Goal: Task Accomplishment & Management: Use online tool/utility

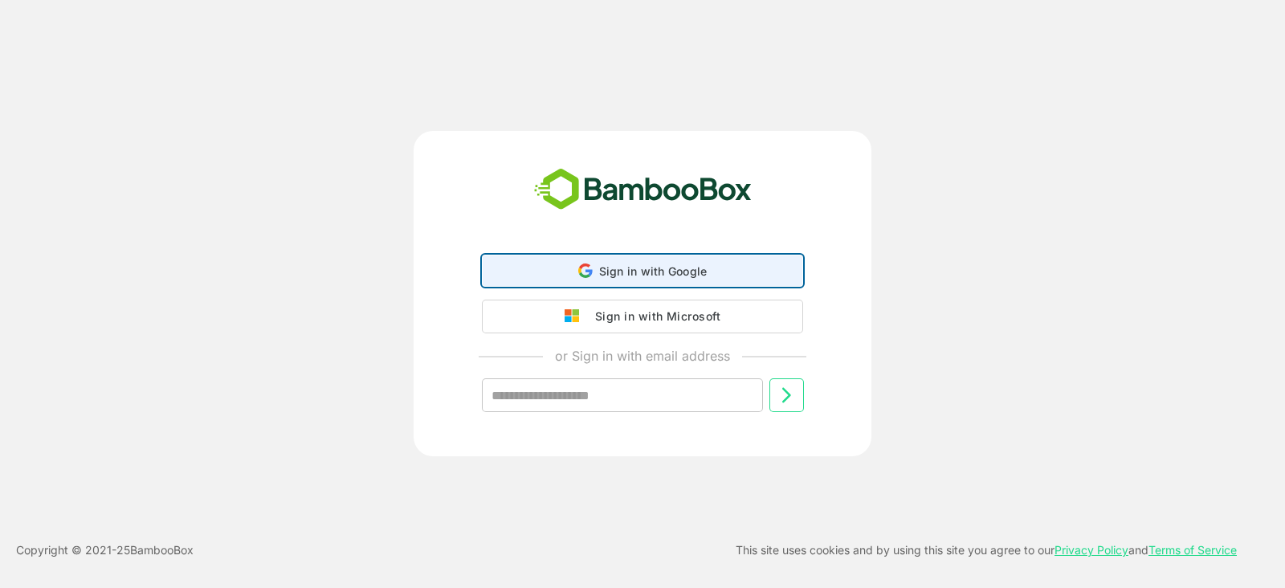
click at [662, 270] on span "Sign in with Google" at bounding box center [653, 271] width 108 height 14
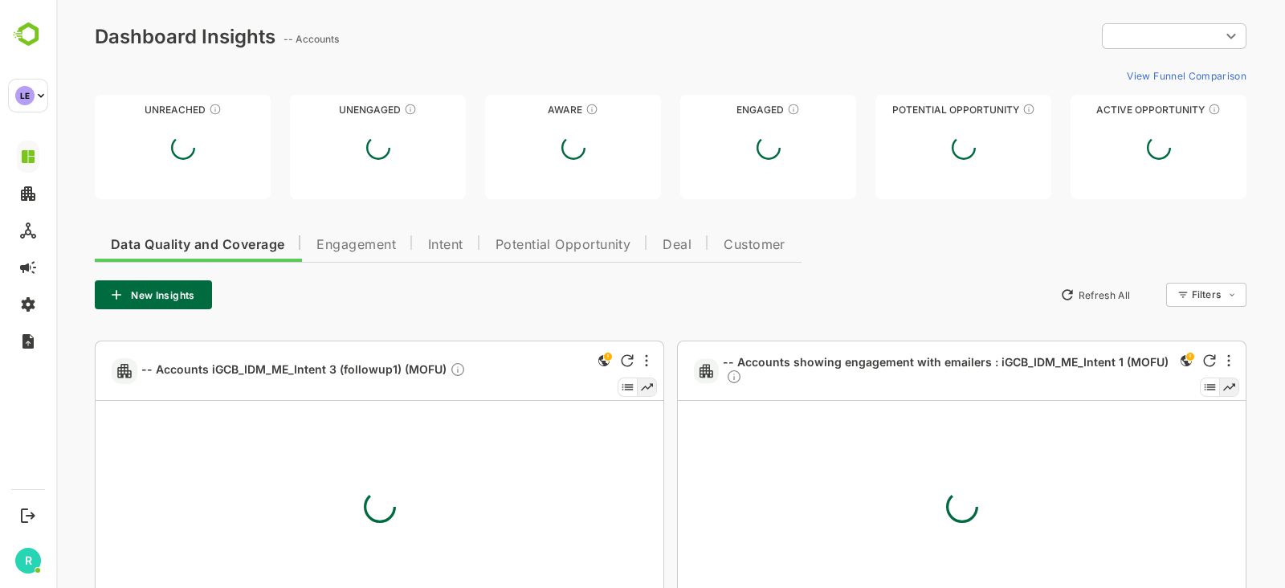
type input "**********"
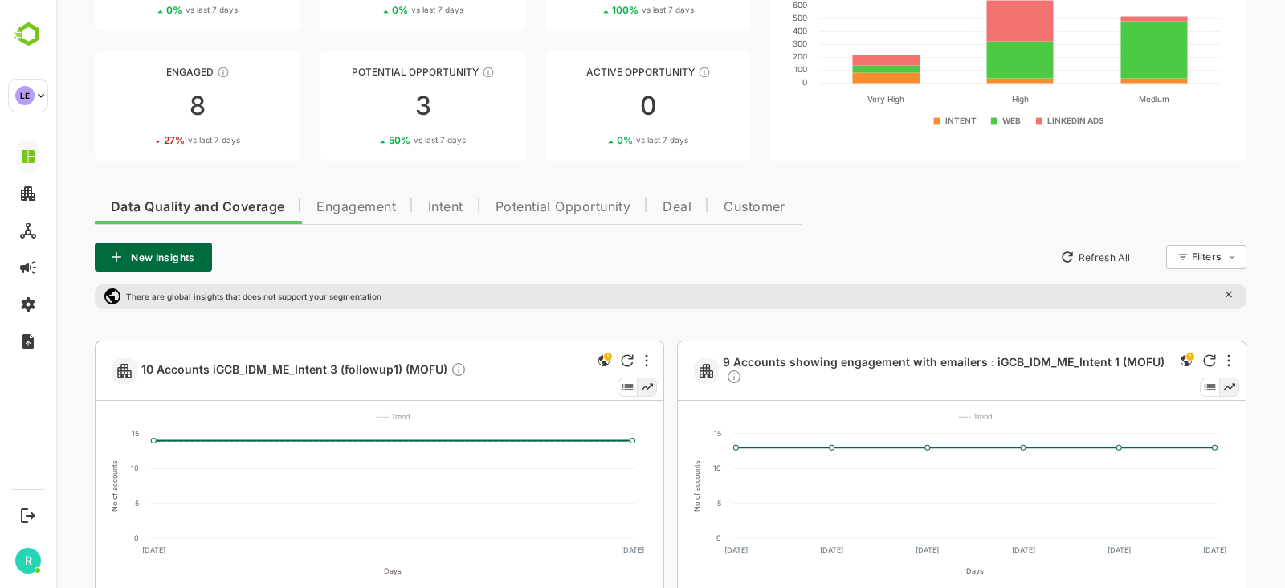
scroll to position [172, 0]
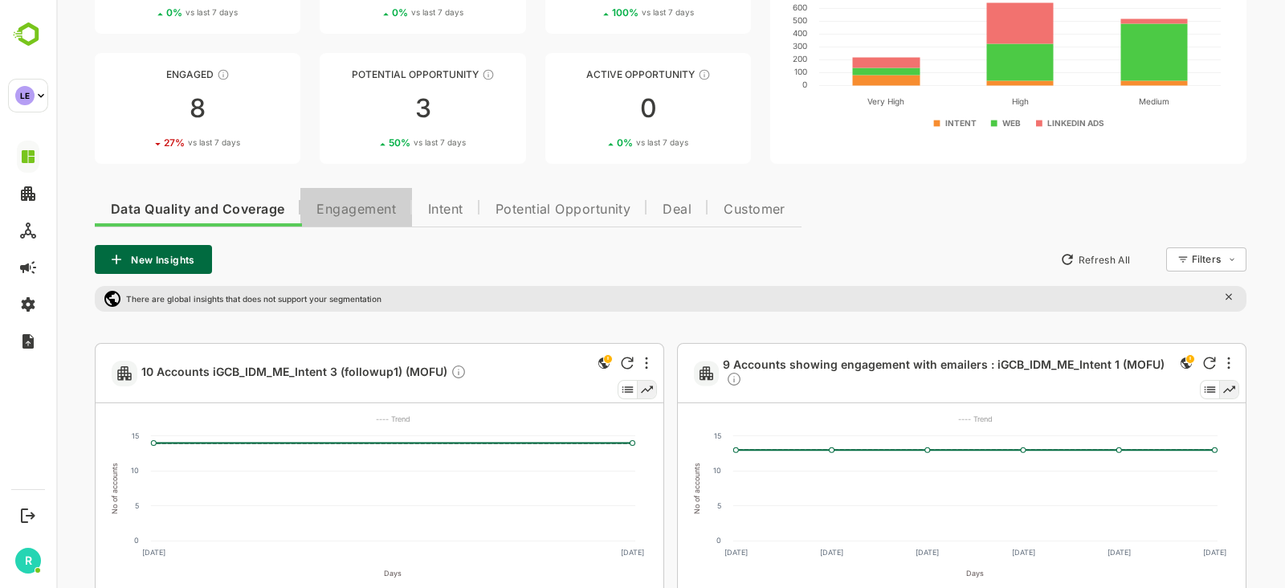
click at [372, 204] on span "Engagement" at bounding box center [355, 209] width 79 height 13
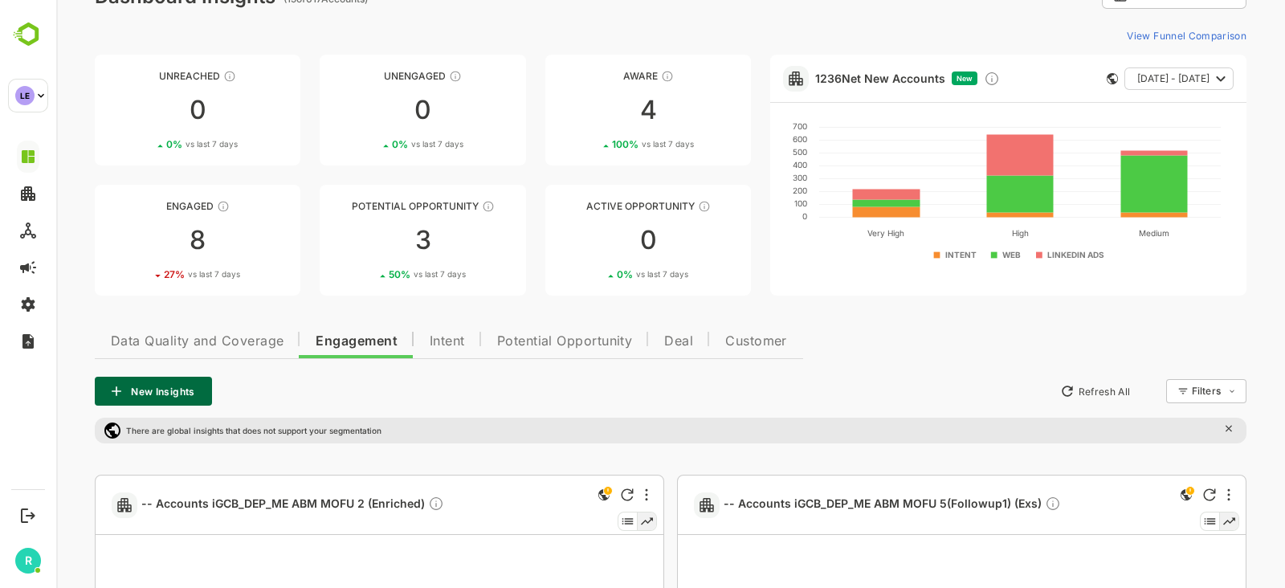
scroll to position [0, 0]
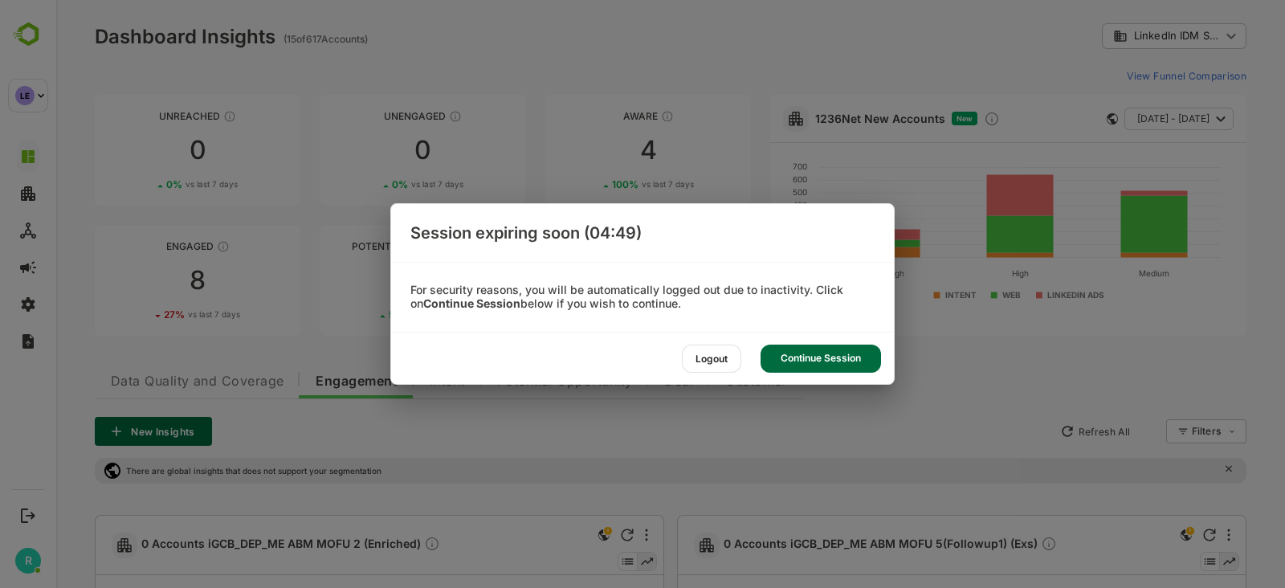
click at [843, 357] on div "Continue Session" at bounding box center [820, 358] width 120 height 28
